Goal: Task Accomplishment & Management: Manage account settings

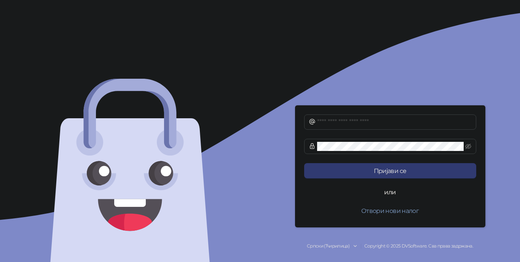
click at [340, 246] on div "Српски (Ћирилица)" at bounding box center [328, 246] width 43 height 7
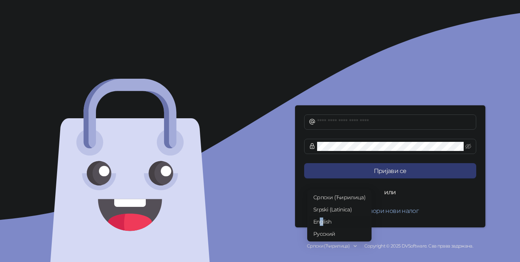
click at [322, 222] on span "English" at bounding box center [340, 222] width 52 height 8
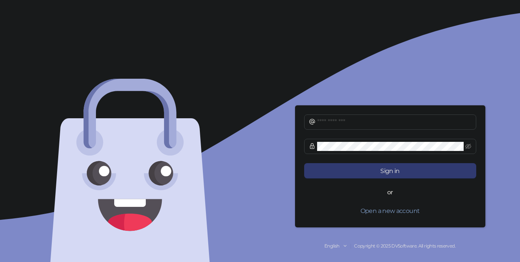
click at [334, 245] on div "English" at bounding box center [332, 246] width 15 height 7
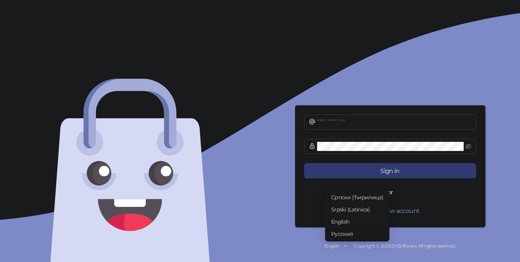
click at [338, 234] on span "Русский" at bounding box center [357, 234] width 52 height 8
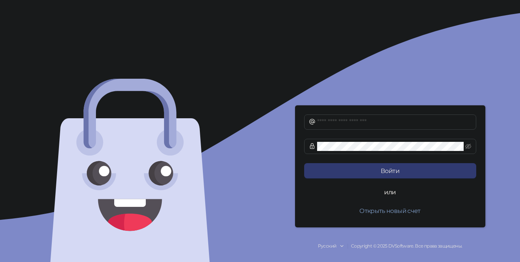
click at [499, 94] on div "Войти или Открыть новый счет Русский Copyright © 2025 DVSoftware. Все права защ…" at bounding box center [390, 131] width 260 height 262
click at [397, 120] on input "text" at bounding box center [394, 122] width 155 height 9
type input "**********"
click at [471, 146] on span at bounding box center [390, 146] width 172 height 15
click at [469, 146] on icon "eye-invisible" at bounding box center [469, 147] width 6 height 6
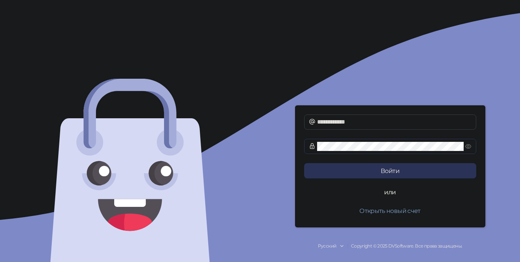
click at [422, 168] on button "Войти" at bounding box center [390, 170] width 172 height 15
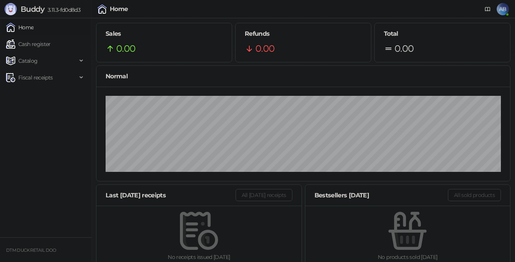
click at [440, 72] on div "Normal" at bounding box center [303, 77] width 395 height 10
